Goal: Task Accomplishment & Management: Manage account settings

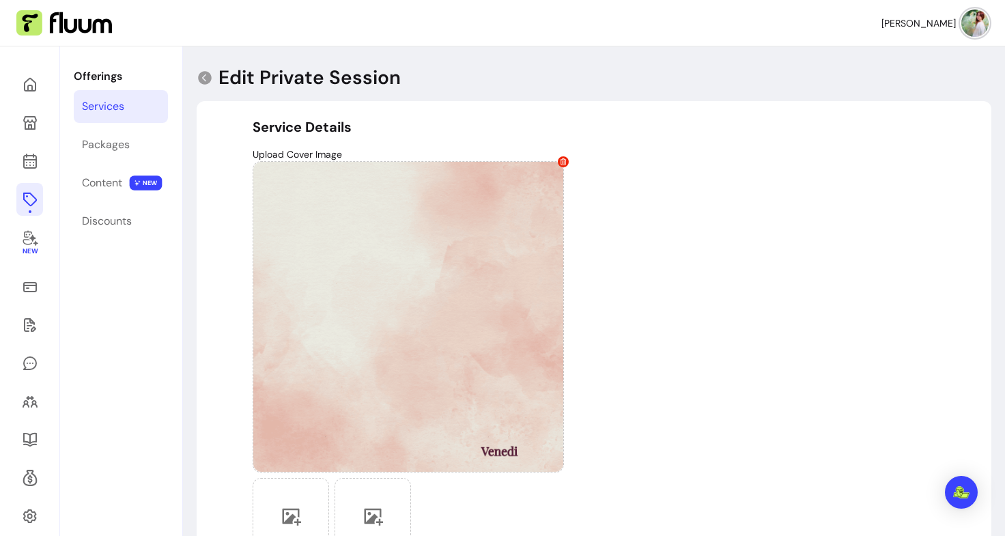
select select "**"
select select "***"
select select "**********"
click at [33, 322] on icon at bounding box center [30, 325] width 12 height 14
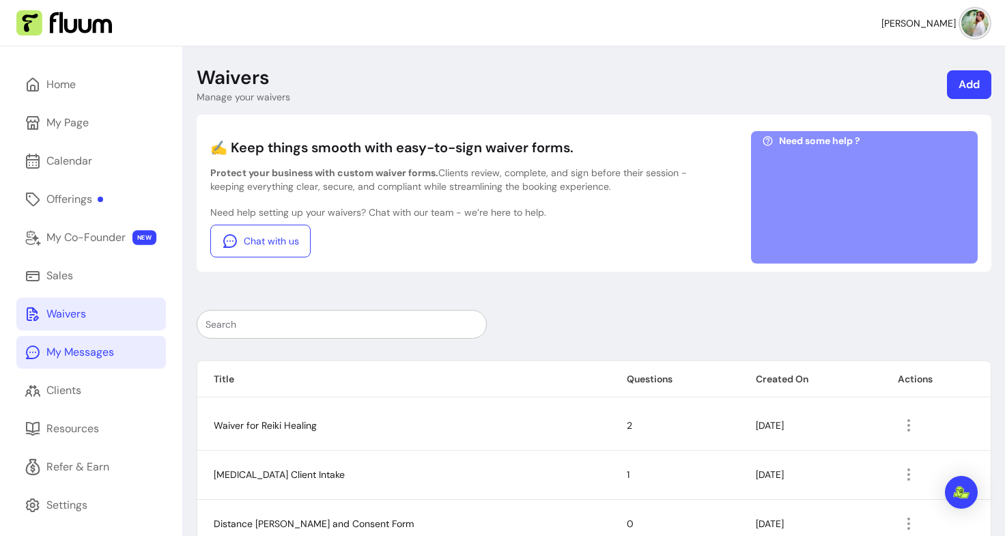
click at [83, 348] on div "My Messages" at bounding box center [80, 352] width 68 height 16
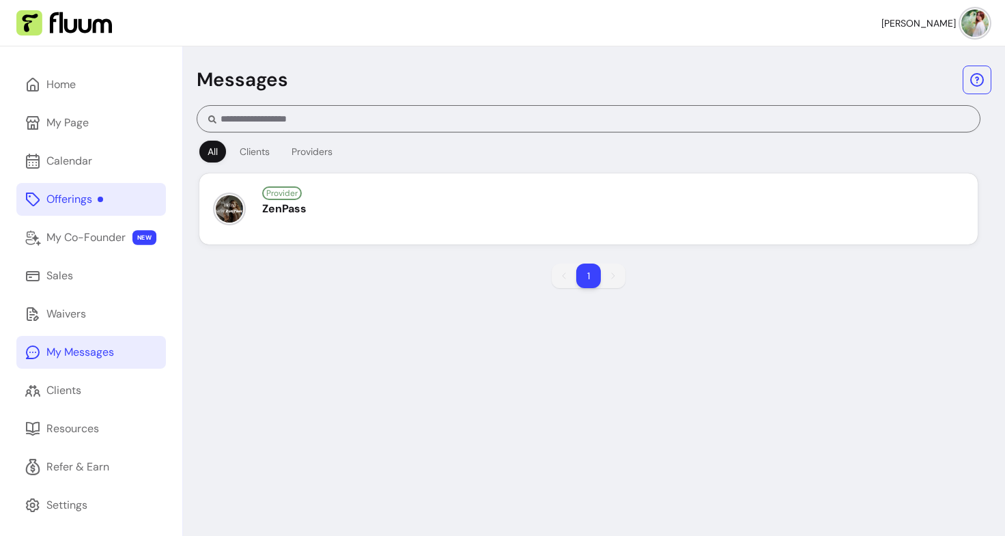
click at [96, 207] on div "Offerings" at bounding box center [74, 199] width 57 height 16
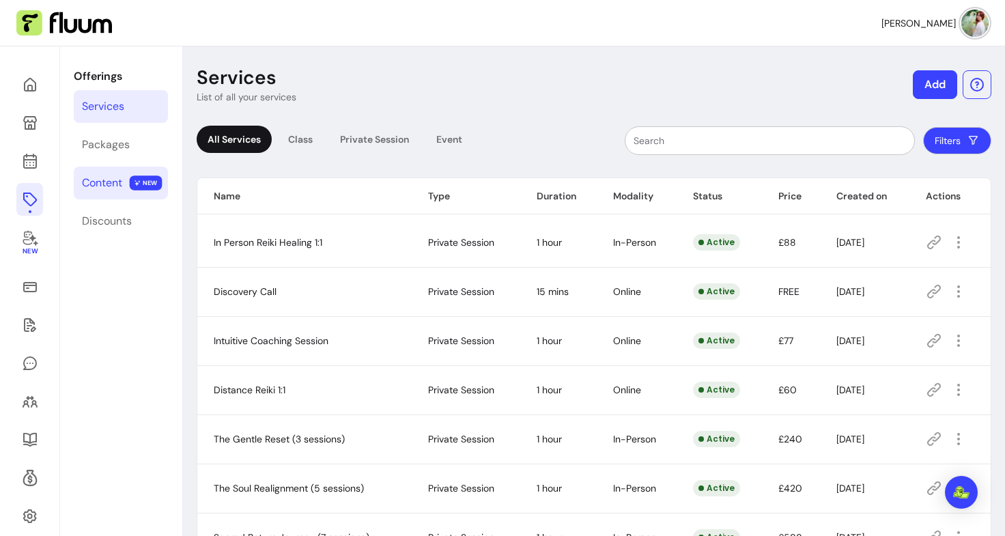
click at [114, 179] on div "Content" at bounding box center [102, 183] width 40 height 16
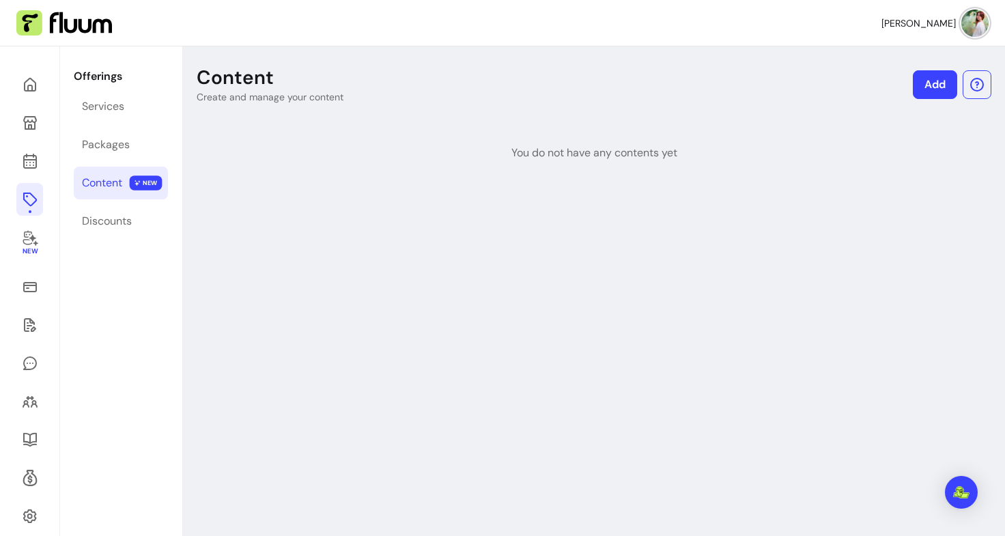
scroll to position [46, 0]
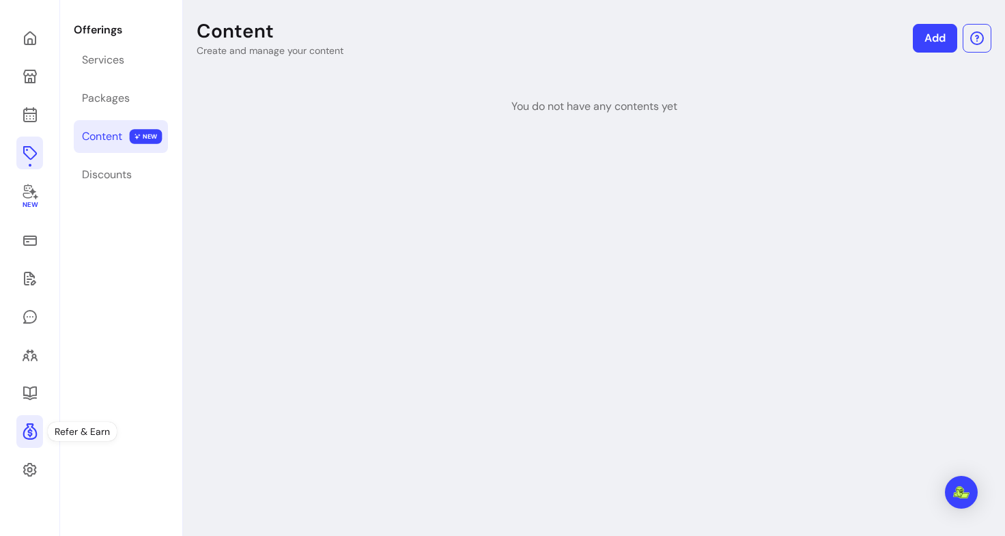
click at [29, 427] on icon at bounding box center [30, 431] width 16 height 16
click at [104, 51] on link "Services" at bounding box center [121, 60] width 94 height 33
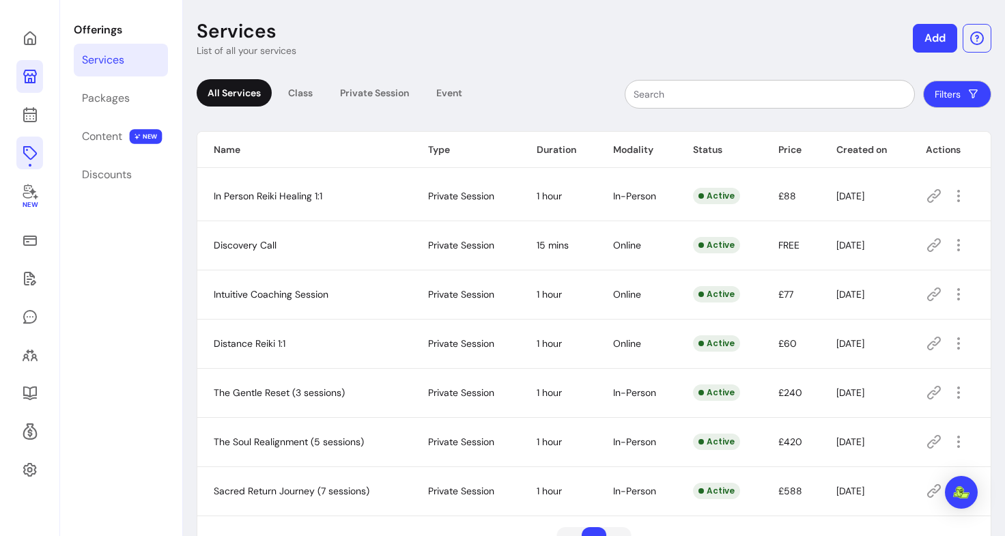
click at [32, 77] on icon at bounding box center [30, 76] width 16 height 16
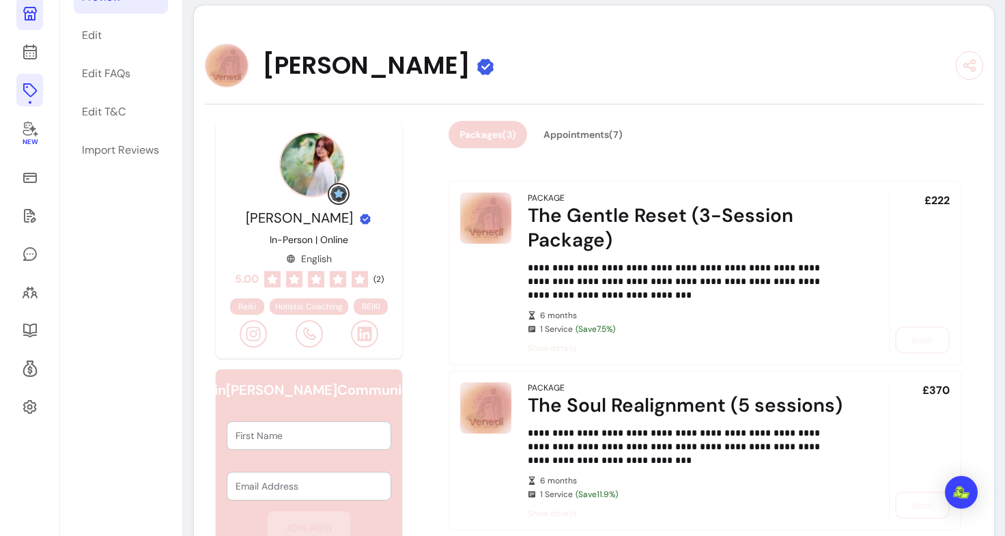
scroll to position [47, 0]
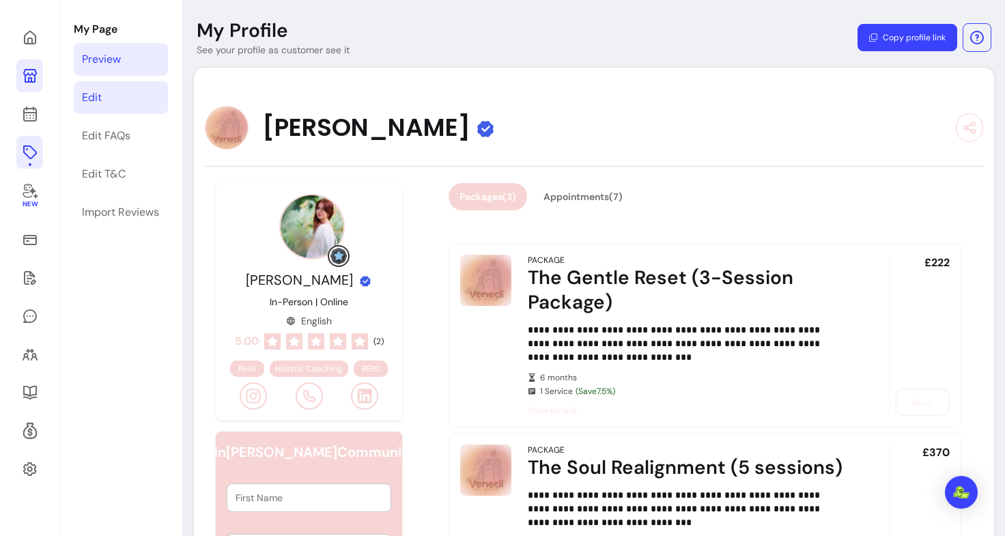
click at [89, 90] on div "Edit" at bounding box center [92, 97] width 20 height 16
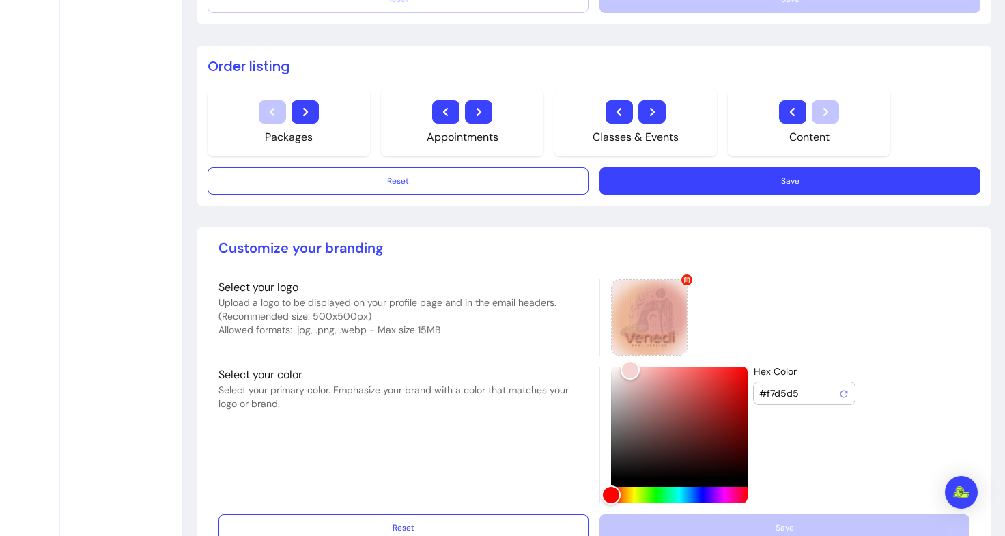
scroll to position [1009, 0]
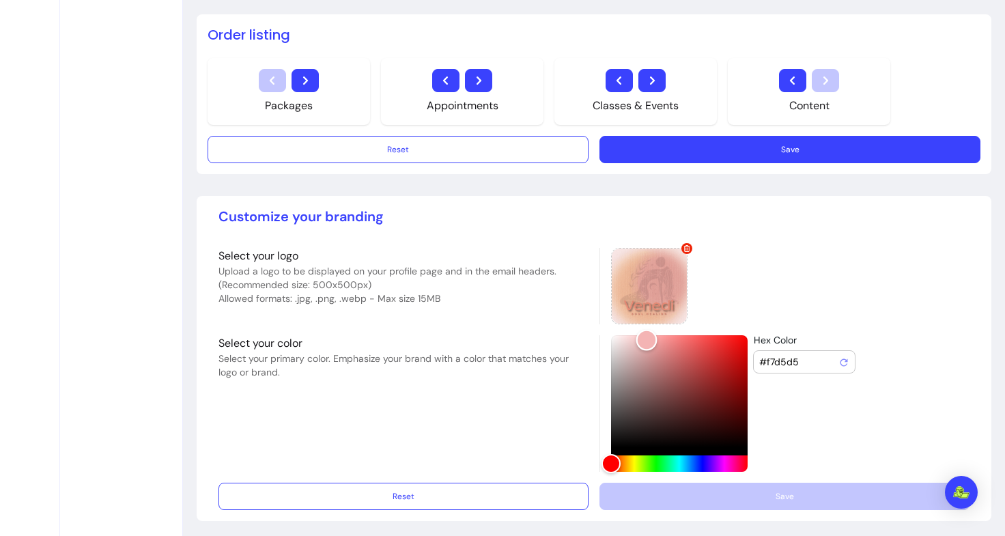
type input "#f4b5b5"
click at [641, 337] on div "Color" at bounding box center [679, 391] width 137 height 112
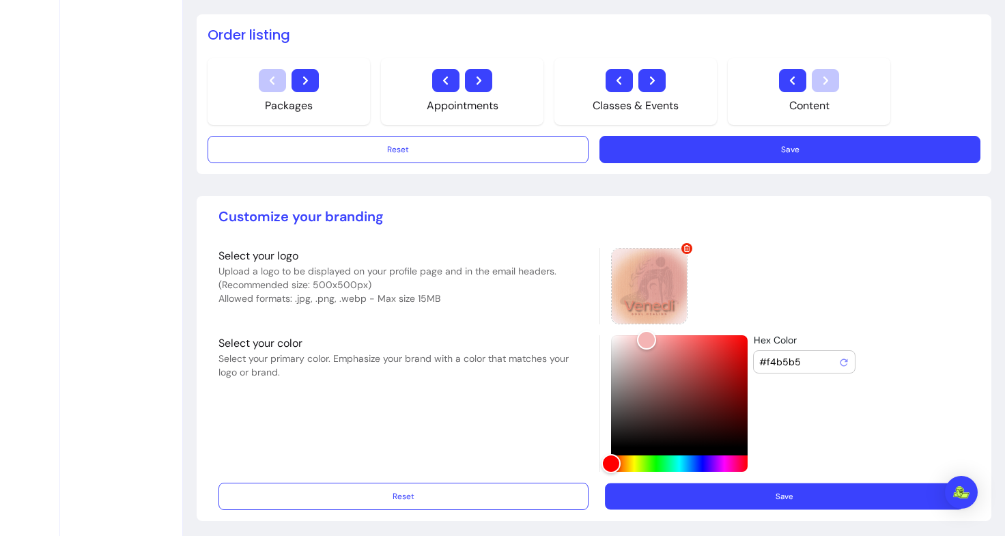
click at [742, 498] on button "Save" at bounding box center [784, 496] width 359 height 27
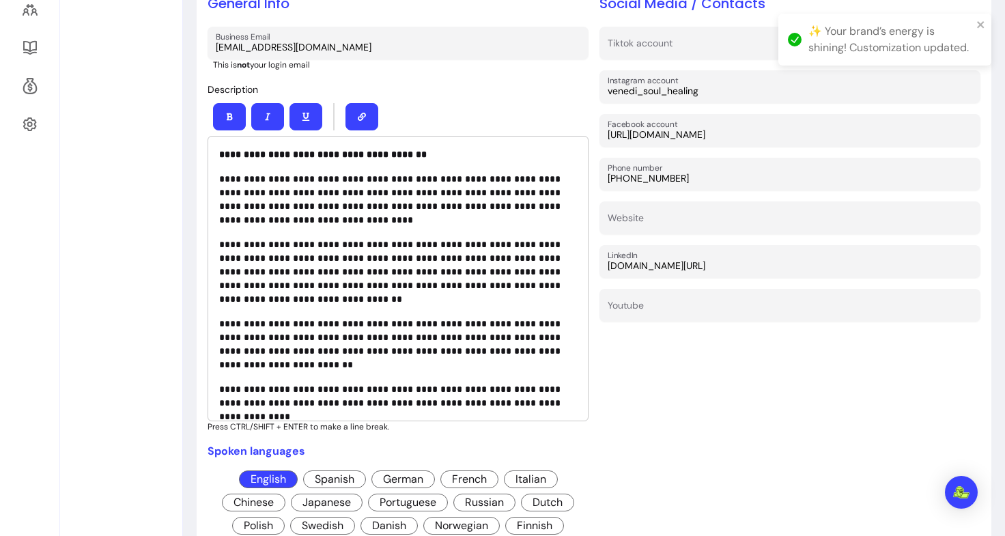
scroll to position [0, 0]
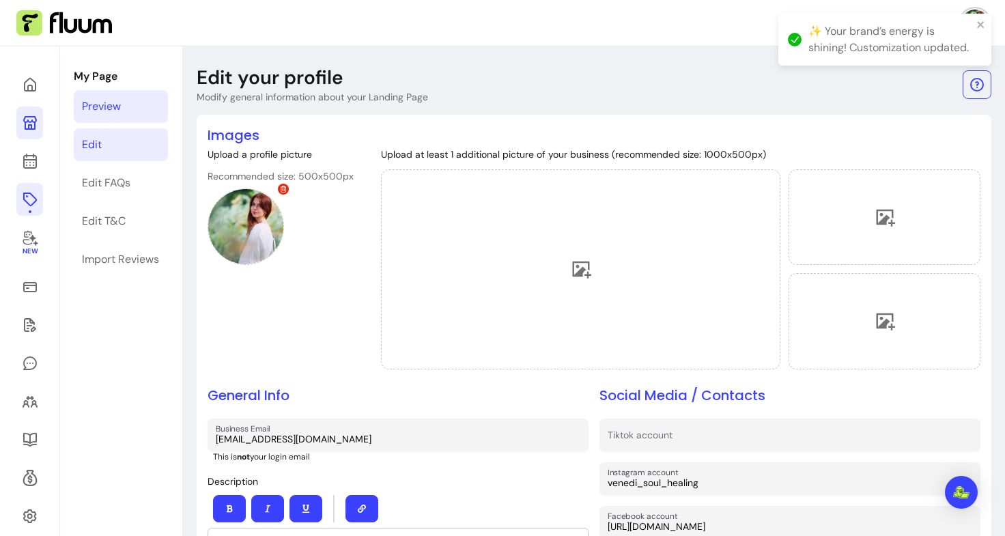
click at [102, 105] on div "Preview" at bounding box center [101, 106] width 39 height 16
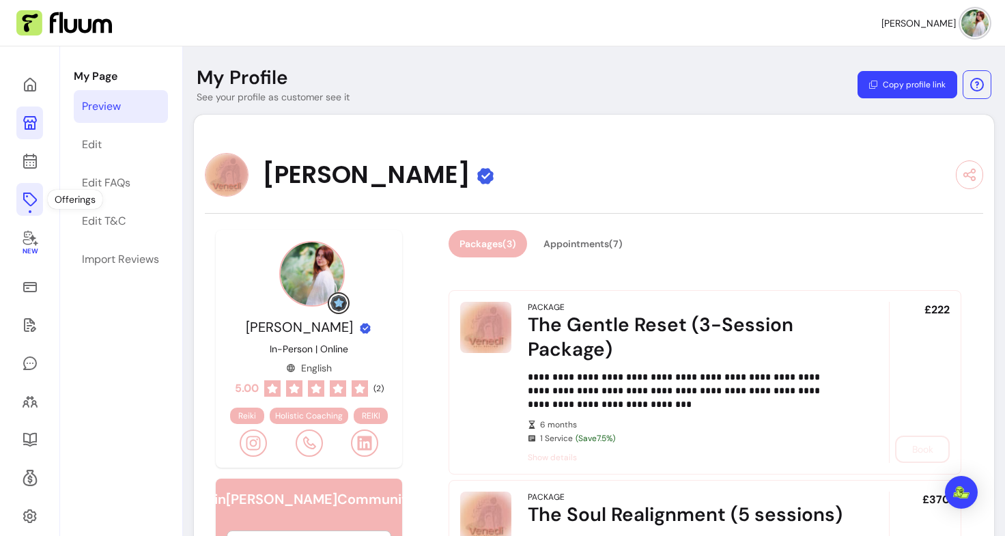
click at [27, 206] on icon at bounding box center [30, 199] width 16 height 16
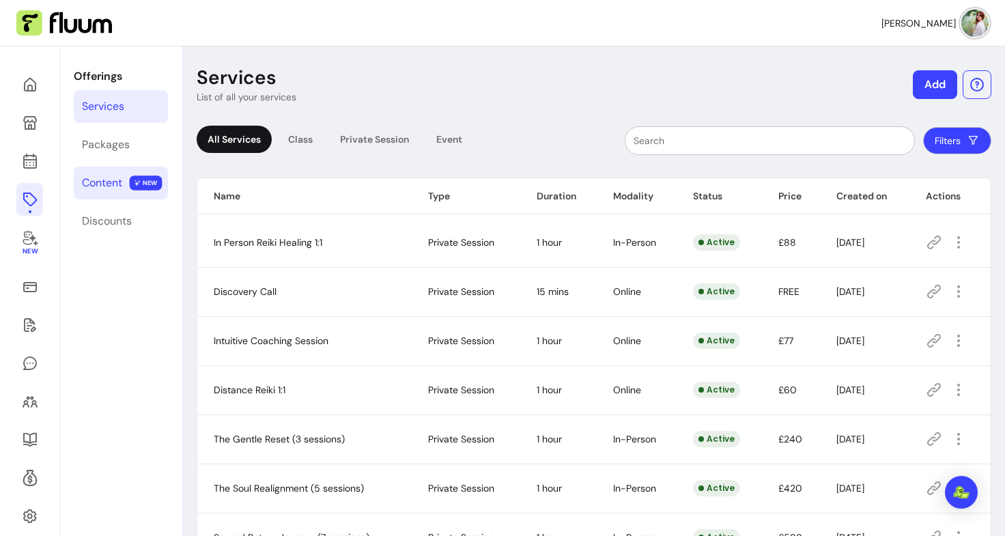
click at [119, 190] on div "Content" at bounding box center [102, 183] width 40 height 16
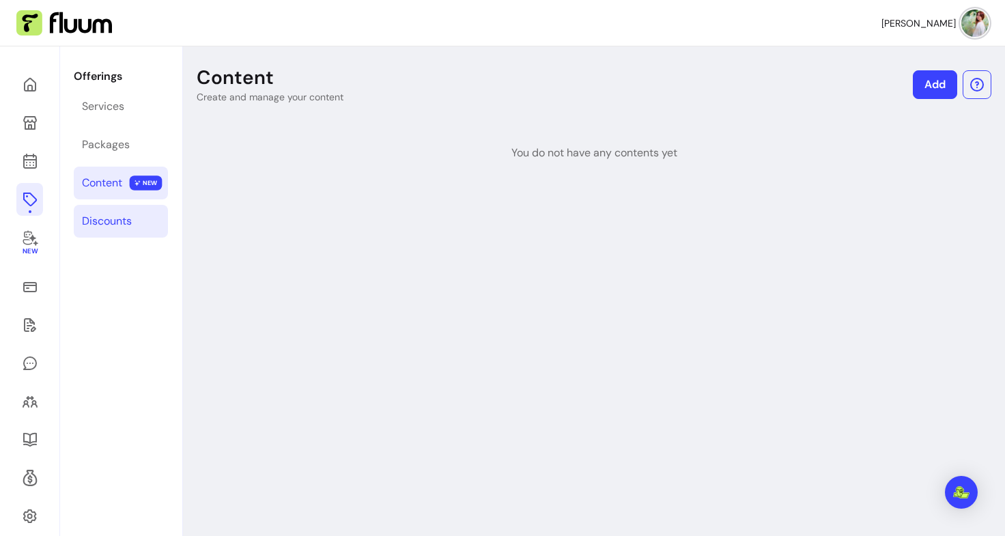
click at [121, 234] on link "Discounts" at bounding box center [121, 221] width 94 height 33
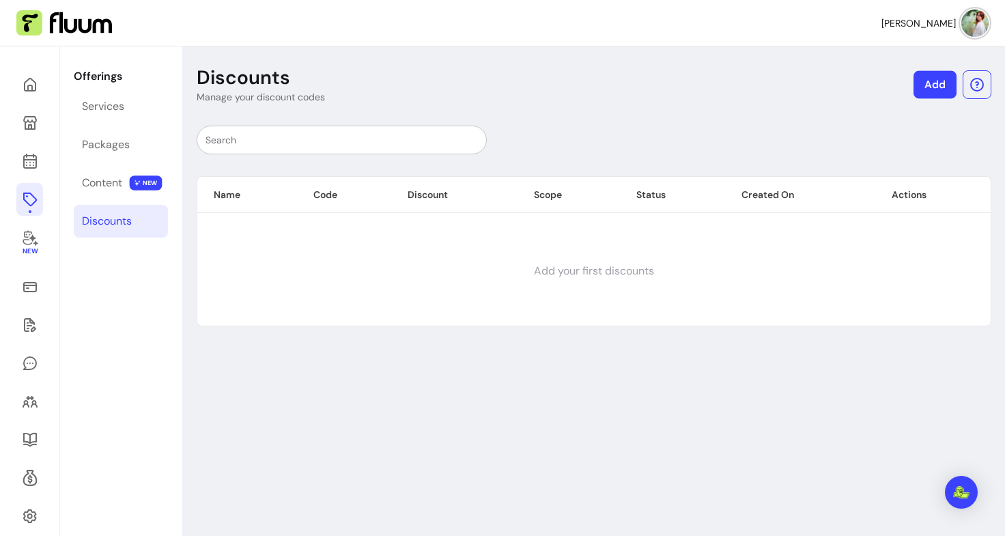
click at [928, 74] on link "Add" at bounding box center [935, 85] width 43 height 28
